Goal: Task Accomplishment & Management: Manage account settings

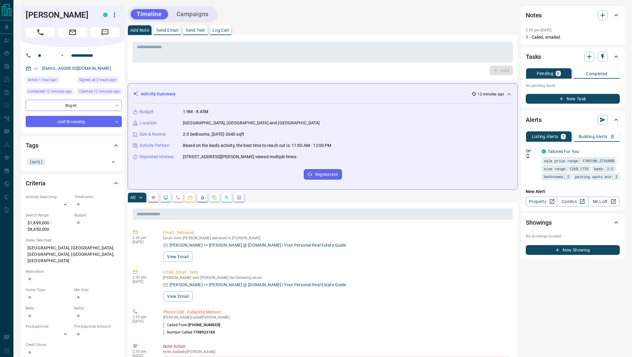
click at [190, 17] on button "Campaigns" at bounding box center [192, 14] width 44 height 10
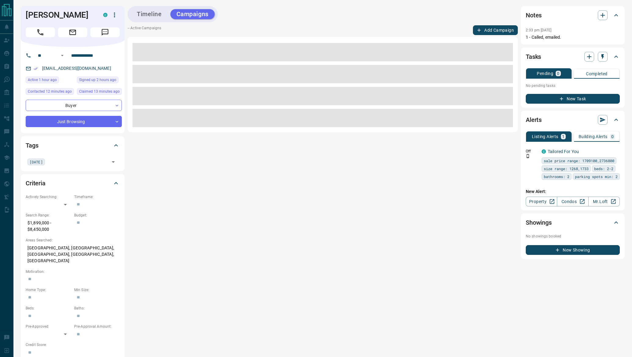
click at [481, 30] on icon "button" at bounding box center [478, 29] width 5 height 5
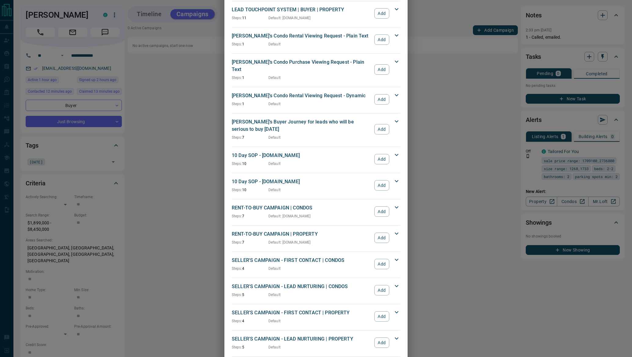
scroll to position [453, 0]
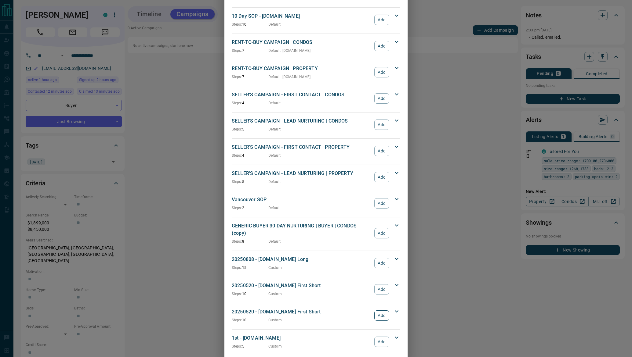
click at [384, 311] on button "Add" at bounding box center [381, 316] width 15 height 10
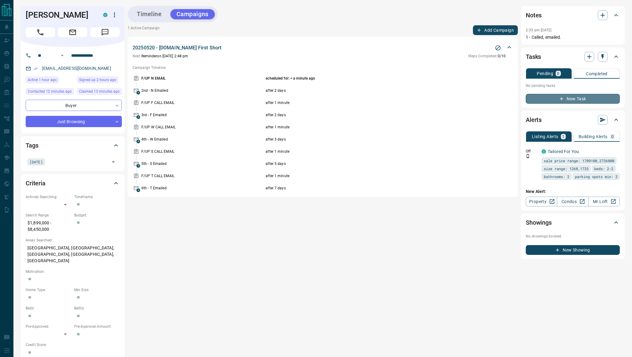
click at [565, 97] on button "New Task" at bounding box center [572, 99] width 94 height 10
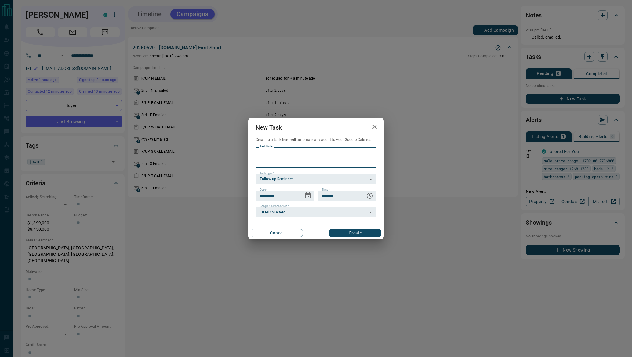
paste textarea "**********"
type textarea "**********"
click at [309, 194] on icon "Choose date, selected date is Aug 15, 2025" at bounding box center [307, 196] width 5 height 6
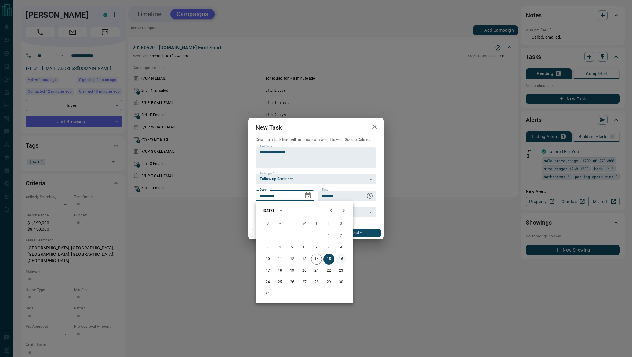
click at [342, 260] on button "16" at bounding box center [340, 259] width 11 height 11
type input "**********"
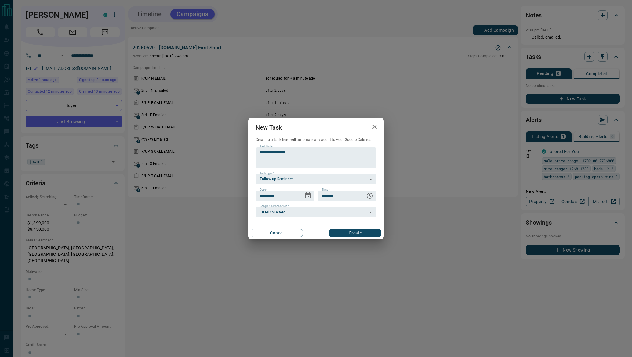
click at [360, 233] on button "Create" at bounding box center [355, 233] width 52 height 8
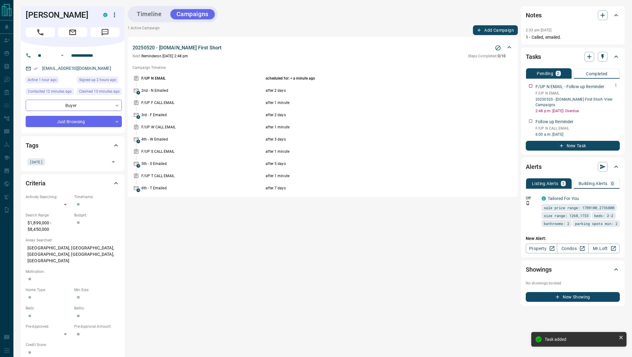
click at [617, 84] on icon "button" at bounding box center [615, 85] width 5 height 5
click at [608, 106] on li "Delete" at bounding box center [606, 105] width 27 height 9
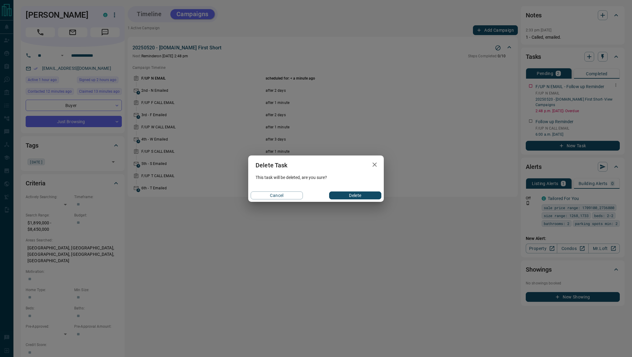
click at [357, 197] on button "Delete" at bounding box center [355, 196] width 52 height 8
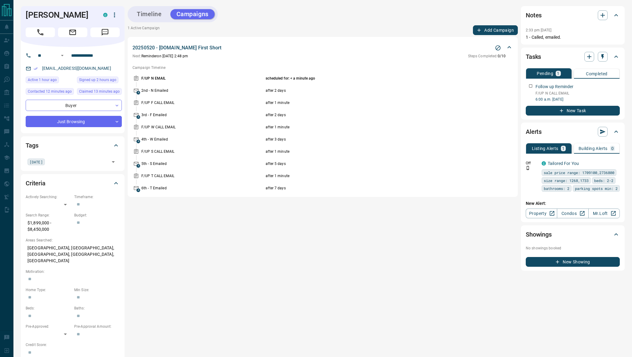
click at [151, 17] on button "Timeline" at bounding box center [149, 14] width 37 height 10
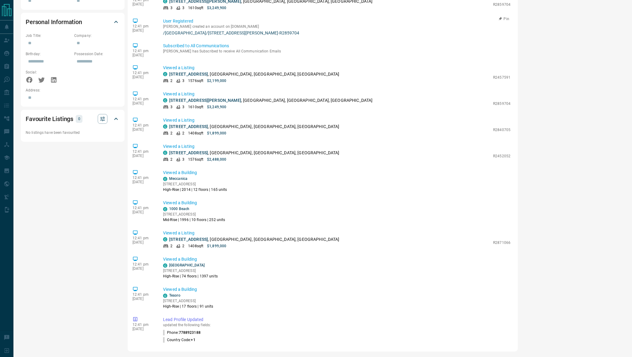
scroll to position [0, 0]
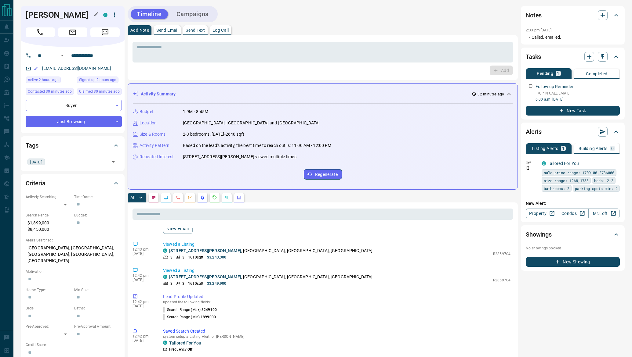
click at [38, 12] on h1 "[PERSON_NAME]" at bounding box center [60, 15] width 68 height 10
drag, startPoint x: 38, startPoint y: 12, endPoint x: 61, endPoint y: 12, distance: 22.9
click at [61, 12] on h1 "[PERSON_NAME]" at bounding box center [60, 15] width 68 height 10
copy h1 "[PERSON_NAME]"
